Goal: Register for event/course

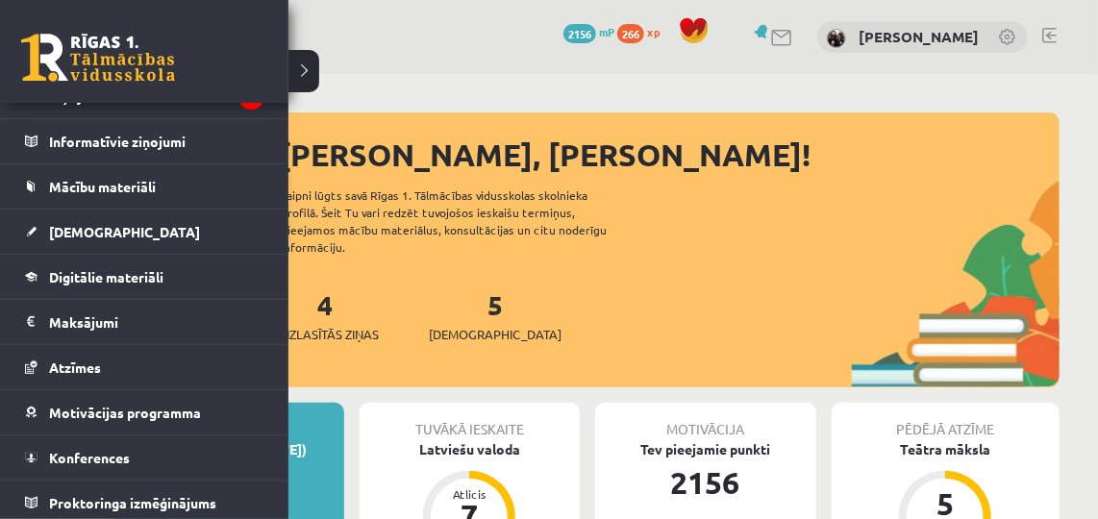
scroll to position [120, 0]
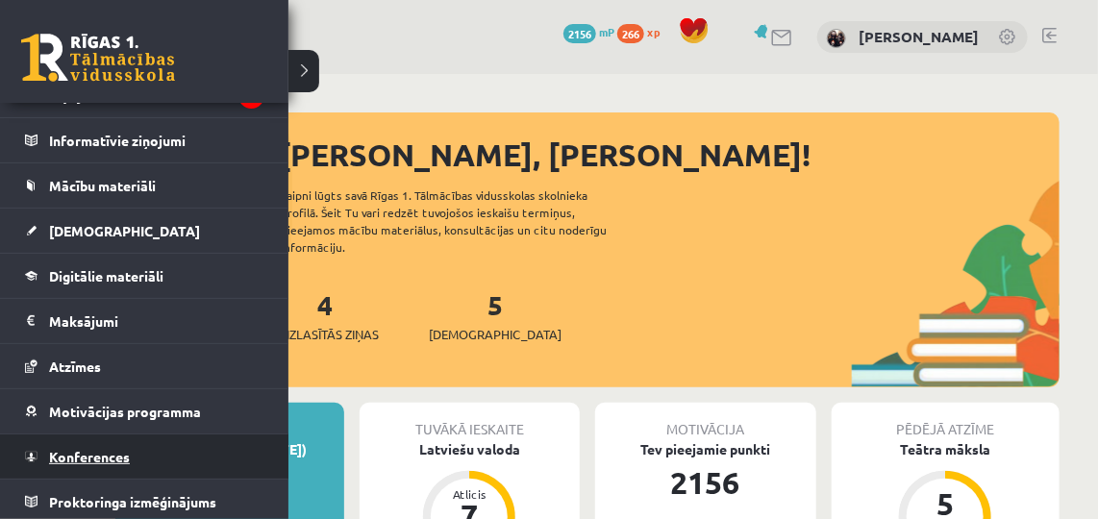
click at [55, 459] on span "Konferences" at bounding box center [89, 456] width 81 height 17
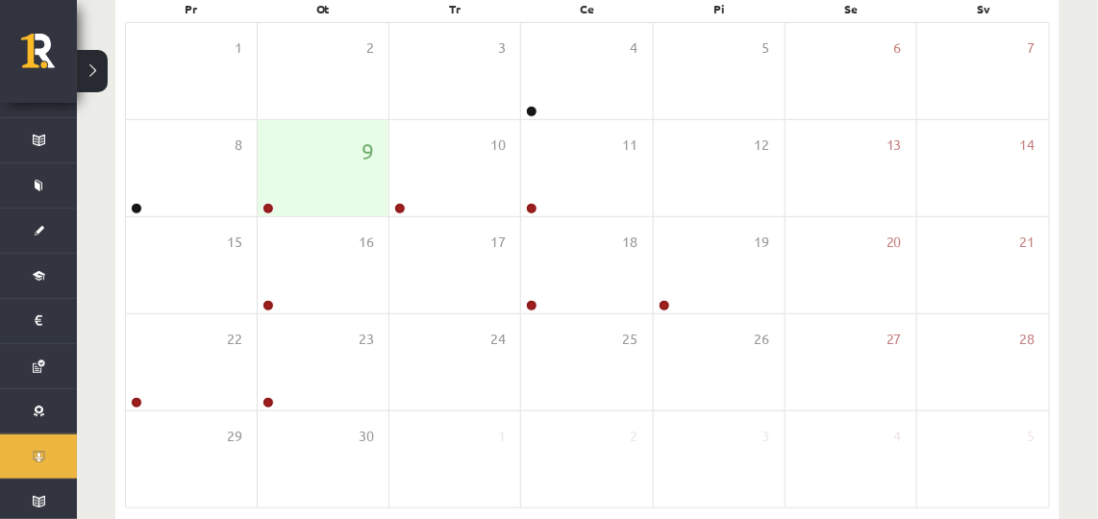
scroll to position [309, 0]
click at [332, 142] on div "9" at bounding box center [323, 170] width 131 height 96
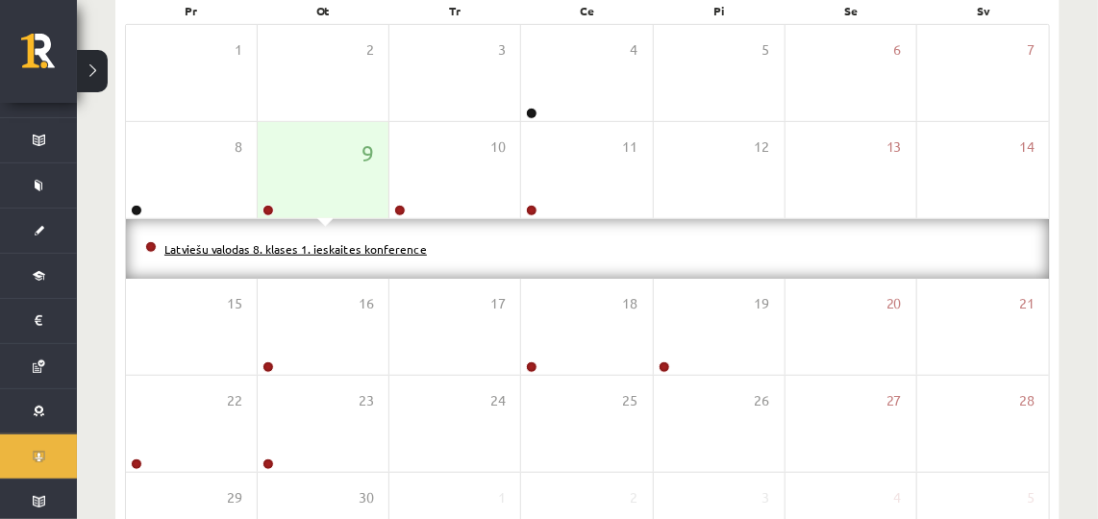
click at [275, 245] on link "Latviešu valodas 8. klases 1. ieskaites konference" at bounding box center [295, 248] width 263 height 15
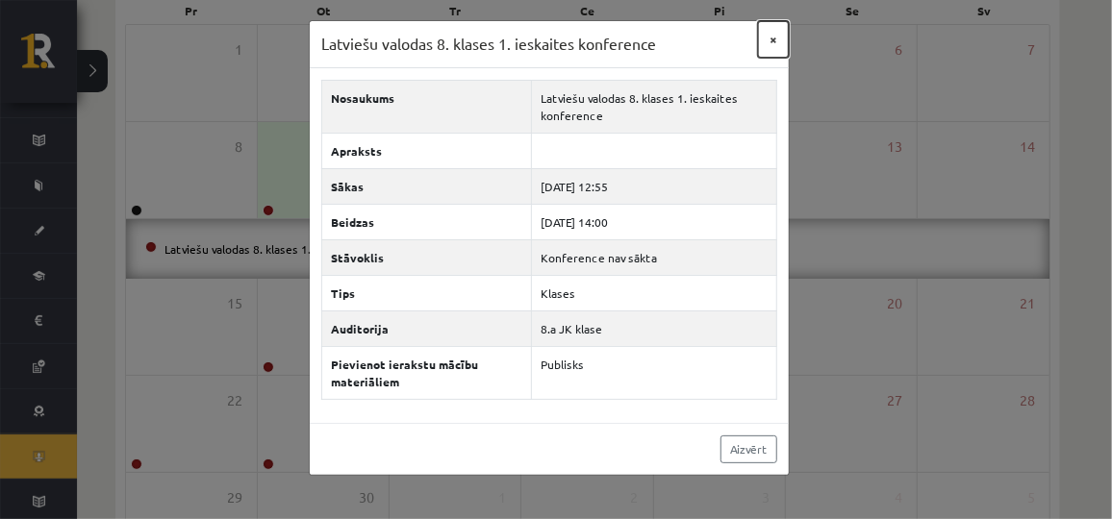
click at [770, 44] on button "×" at bounding box center [773, 39] width 31 height 37
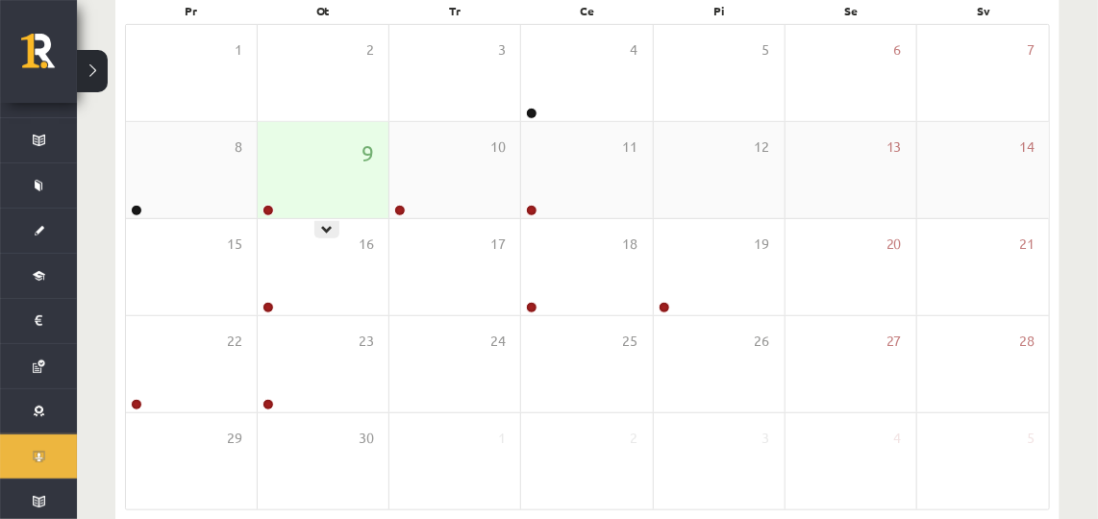
click at [283, 167] on div "9" at bounding box center [323, 170] width 131 height 96
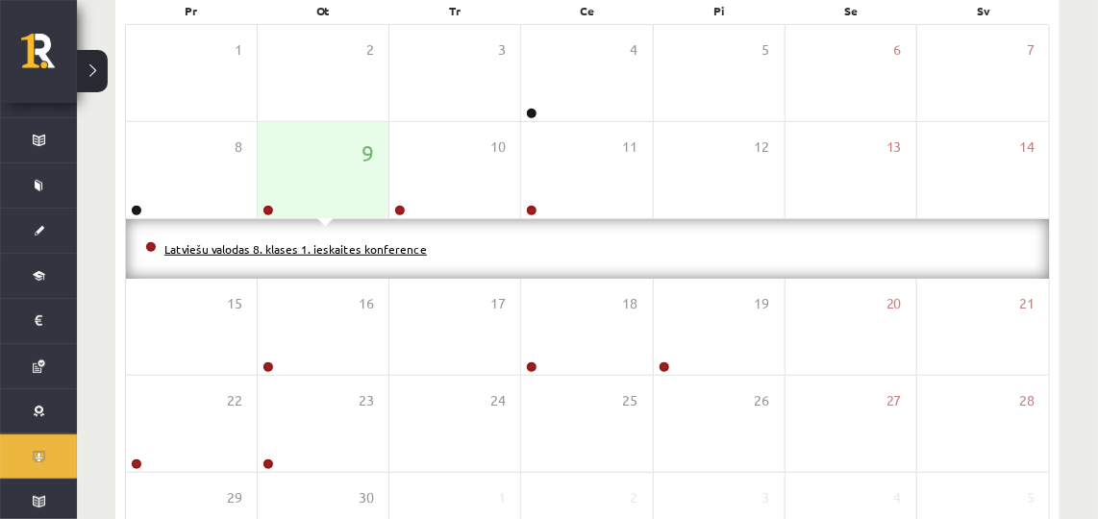
click at [284, 243] on link "Latviešu valodas 8. klases 1. ieskaites konference" at bounding box center [295, 248] width 263 height 15
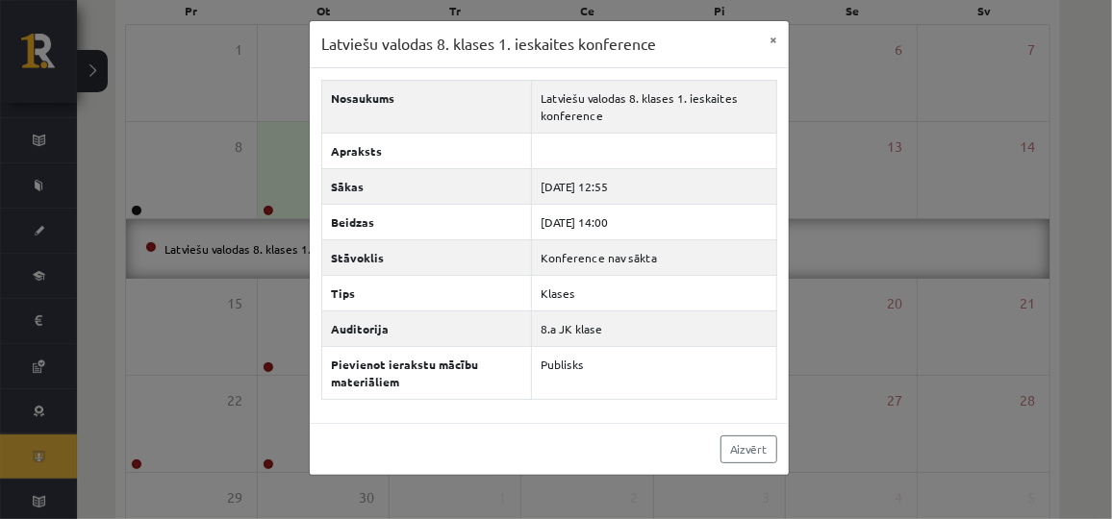
click at [1098, 292] on div "Latviešu valodas 8. klases 1. ieskaites konference × Nosaukums Latviešu valodas…" at bounding box center [556, 259] width 1112 height 519
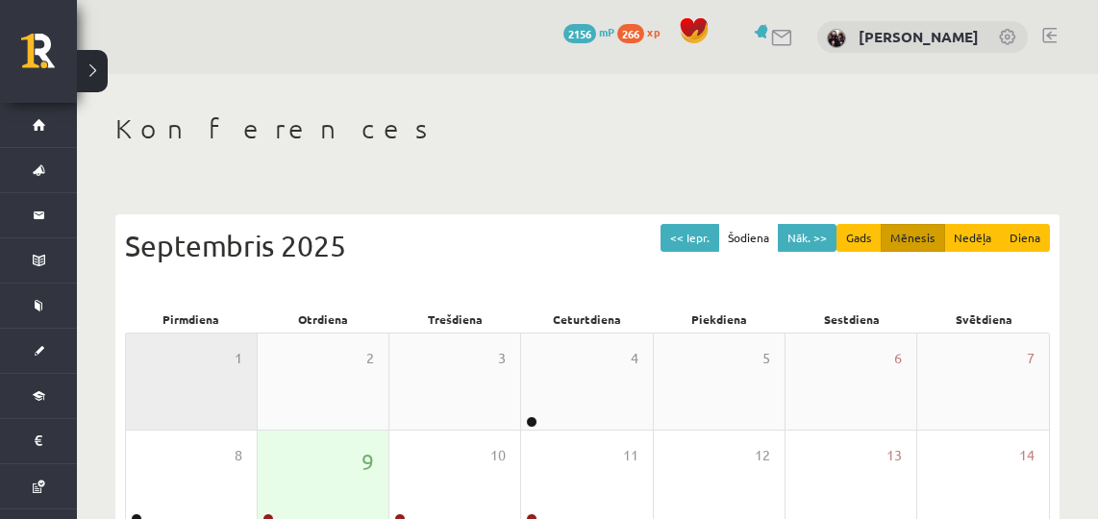
scroll to position [303, 0]
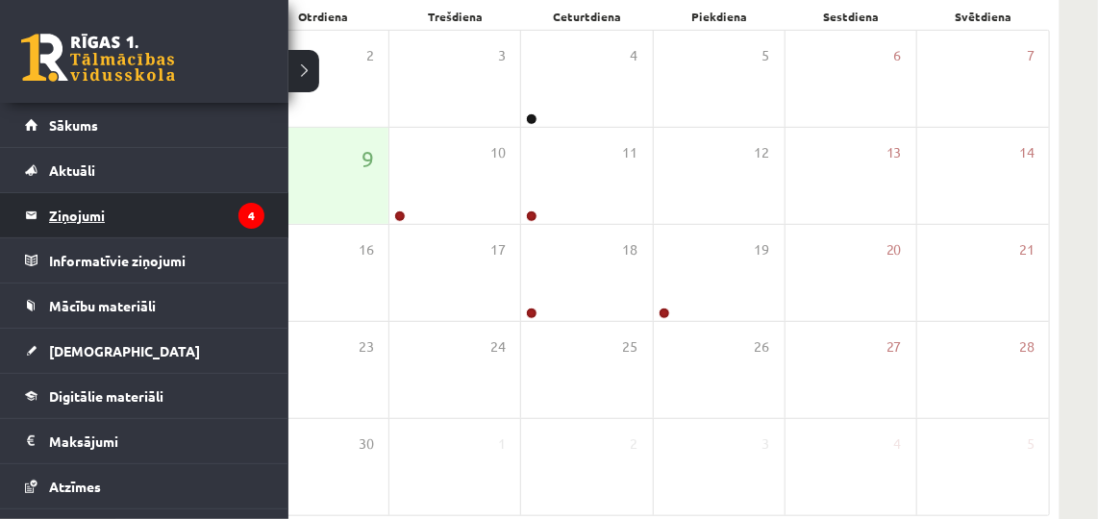
click at [76, 219] on legend "Ziņojumi 4" at bounding box center [156, 215] width 215 height 44
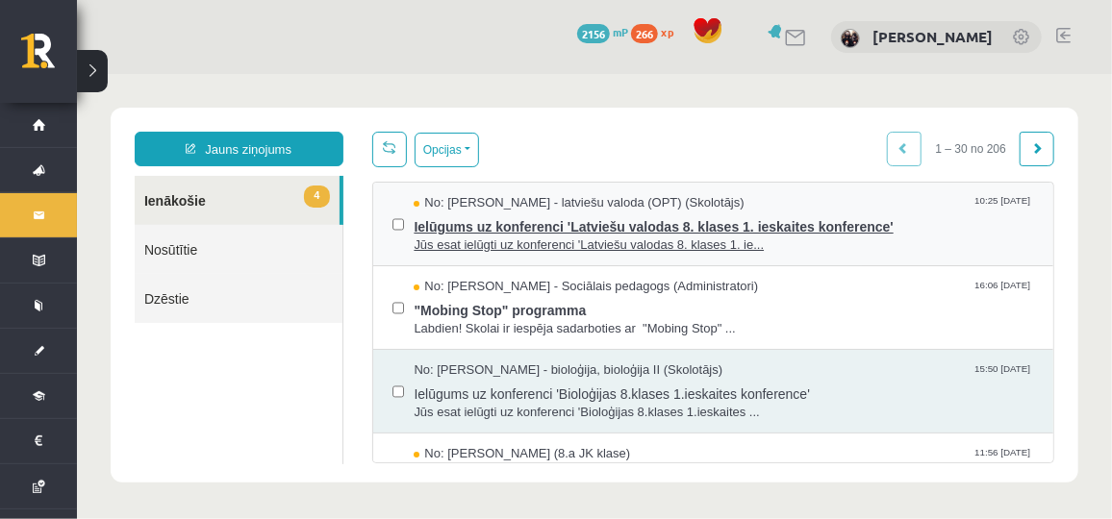
click at [474, 236] on span "Jūs esat ielūgti uz konferenci 'Latviešu valodas 8. klases 1. ie..." at bounding box center [723, 245] width 620 height 18
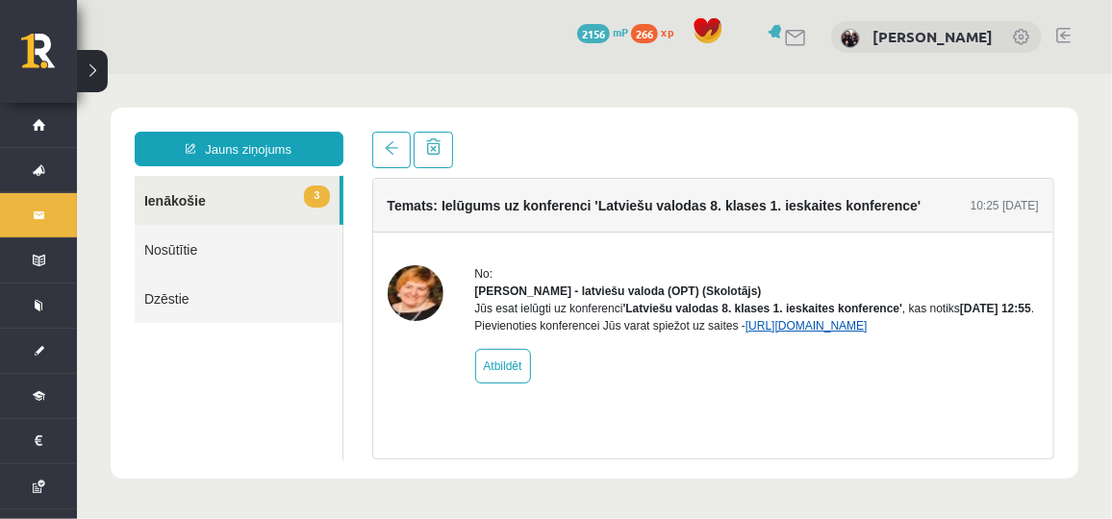
click at [852, 332] on link "https://eskola.r1tv.lv/conferences/4486/join" at bounding box center [805, 324] width 122 height 13
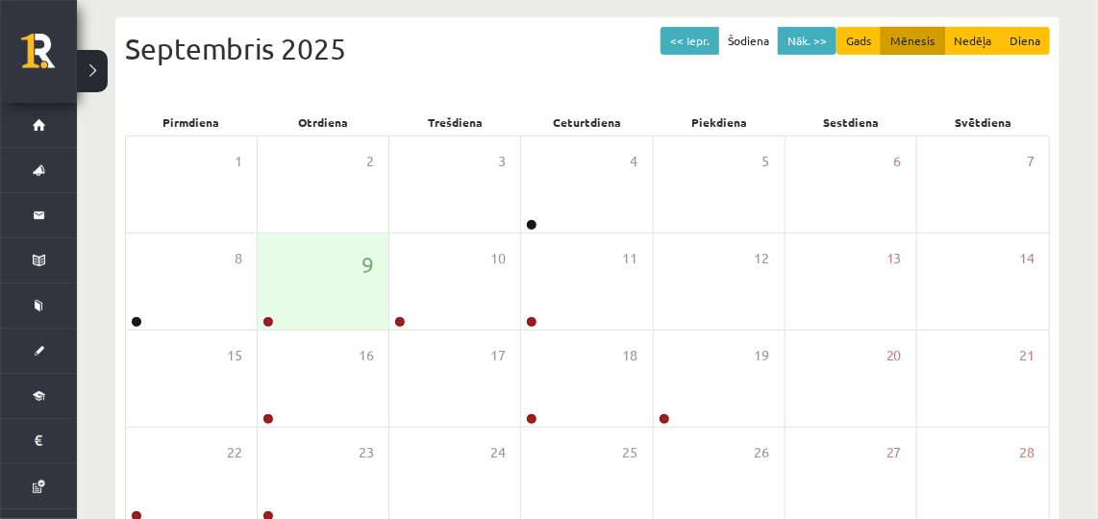
scroll to position [265, 0]
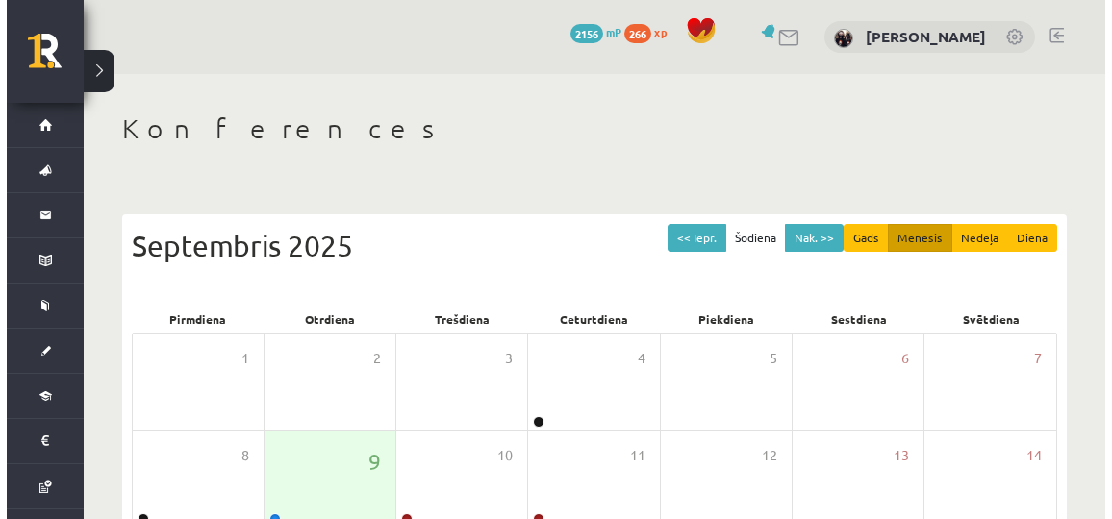
scroll to position [191, 0]
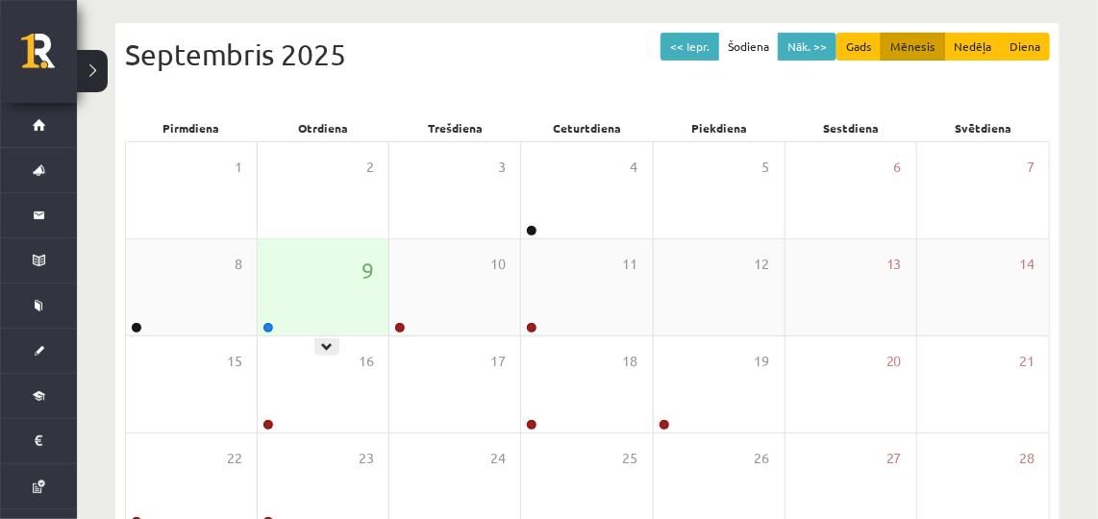
click at [294, 298] on div "9" at bounding box center [323, 288] width 131 height 96
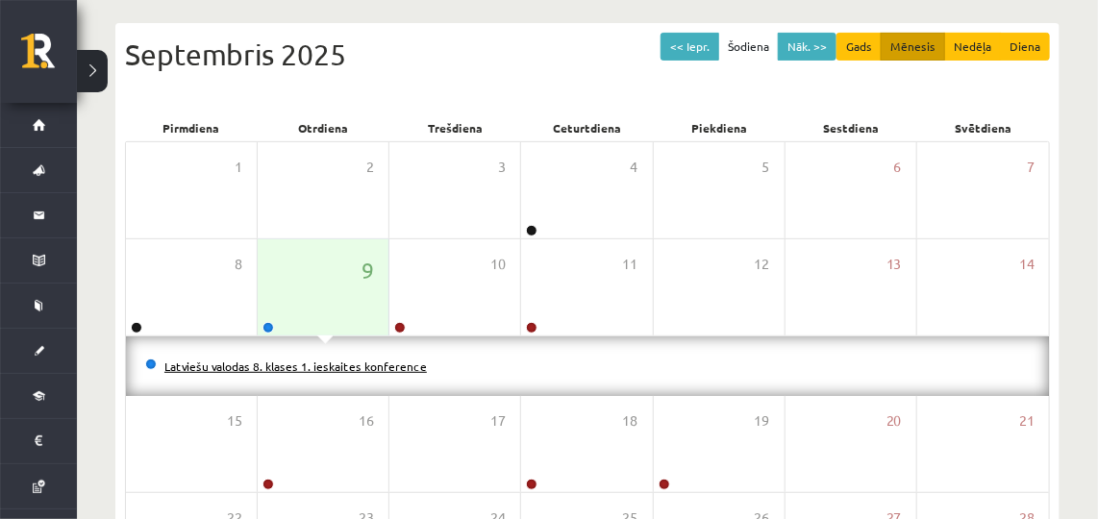
click at [306, 364] on link "Latviešu valodas 8. klases 1. ieskaites konference" at bounding box center [295, 366] width 263 height 15
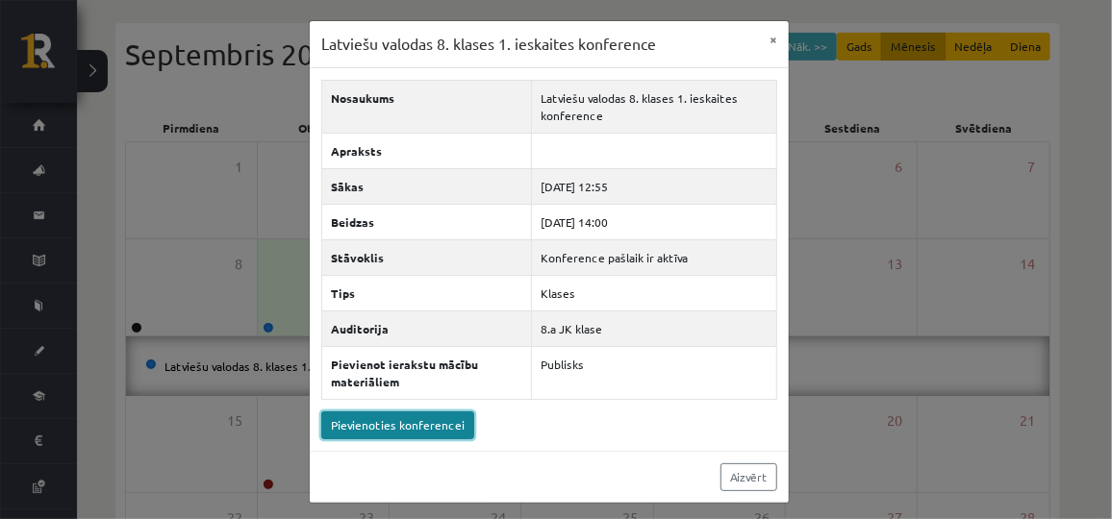
click at [388, 422] on link "Pievienoties konferencei" at bounding box center [397, 426] width 153 height 28
